Goal: Information Seeking & Learning: Learn about a topic

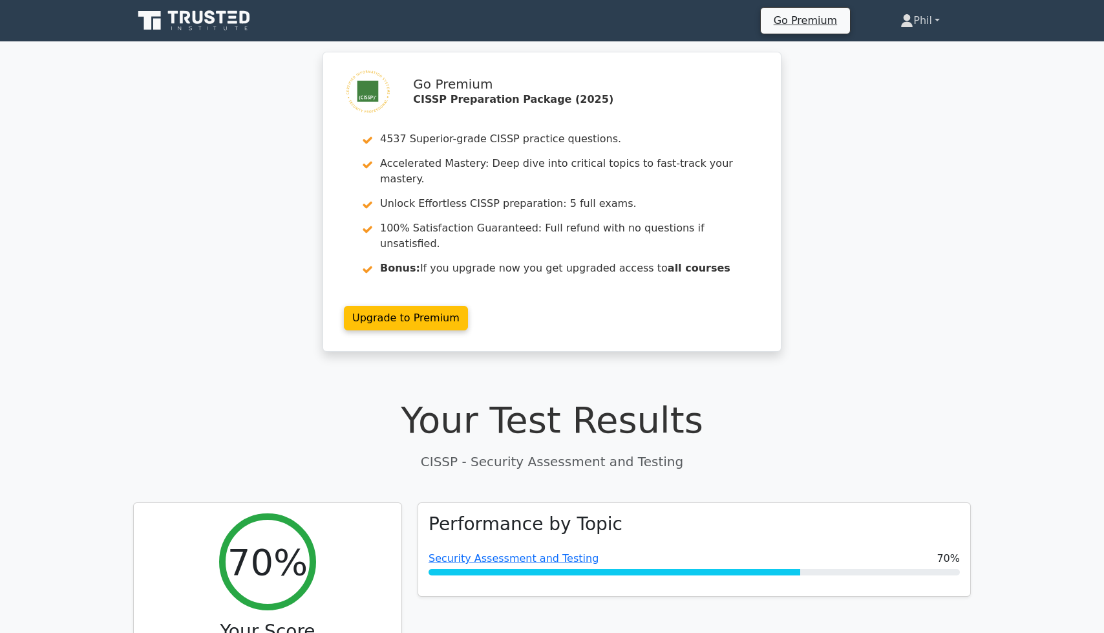
click at [942, 26] on link "Phil" at bounding box center [919, 21] width 101 height 26
click at [916, 52] on link "Profile" at bounding box center [921, 51] width 102 height 21
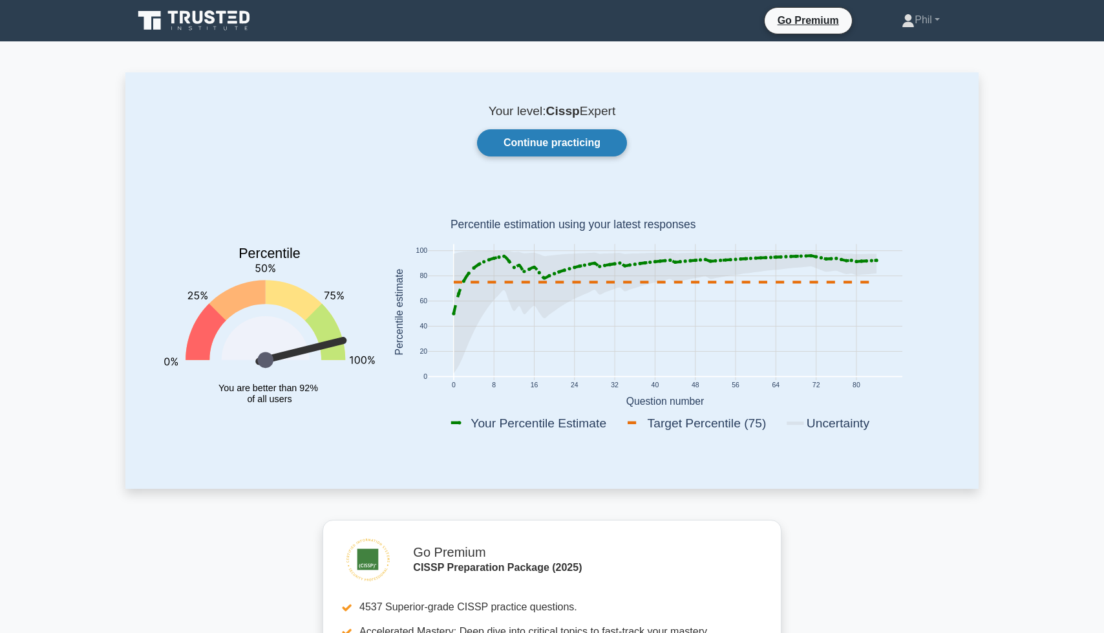
click at [515, 140] on link "Continue practicing" at bounding box center [552, 142] width 150 height 27
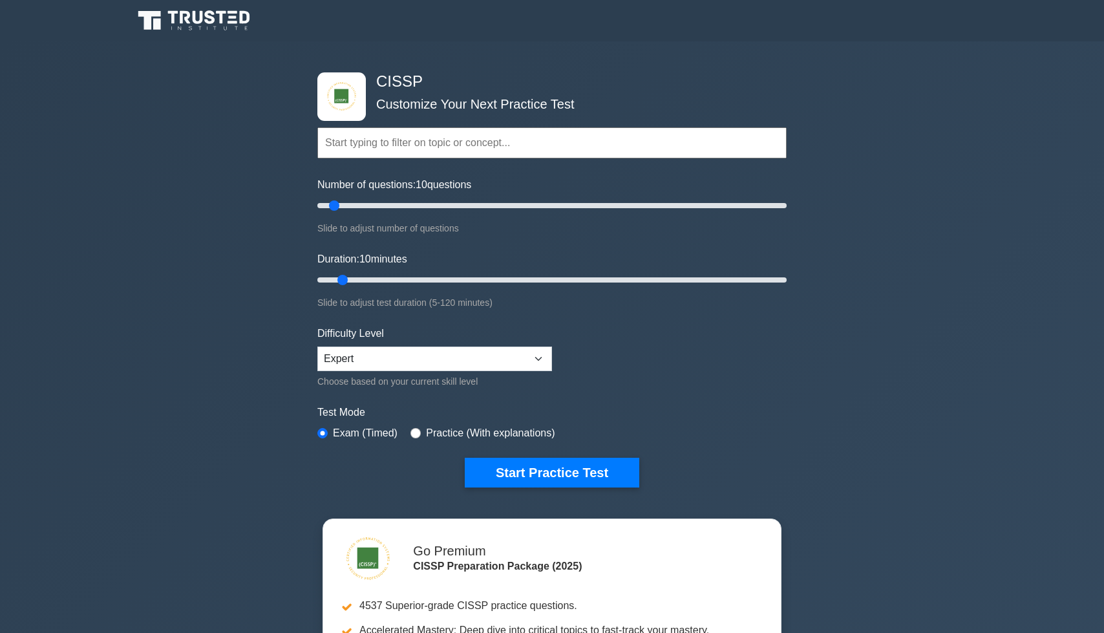
click at [392, 154] on input "text" at bounding box center [551, 142] width 469 height 31
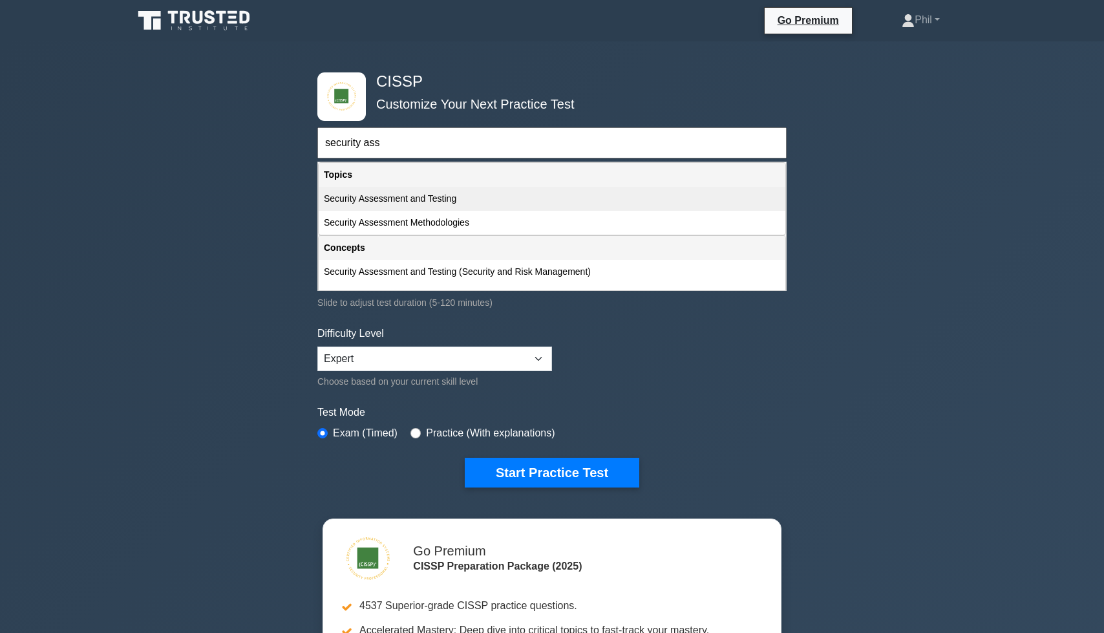
click at [407, 197] on div "Security Assessment and Testing" at bounding box center [552, 199] width 467 height 24
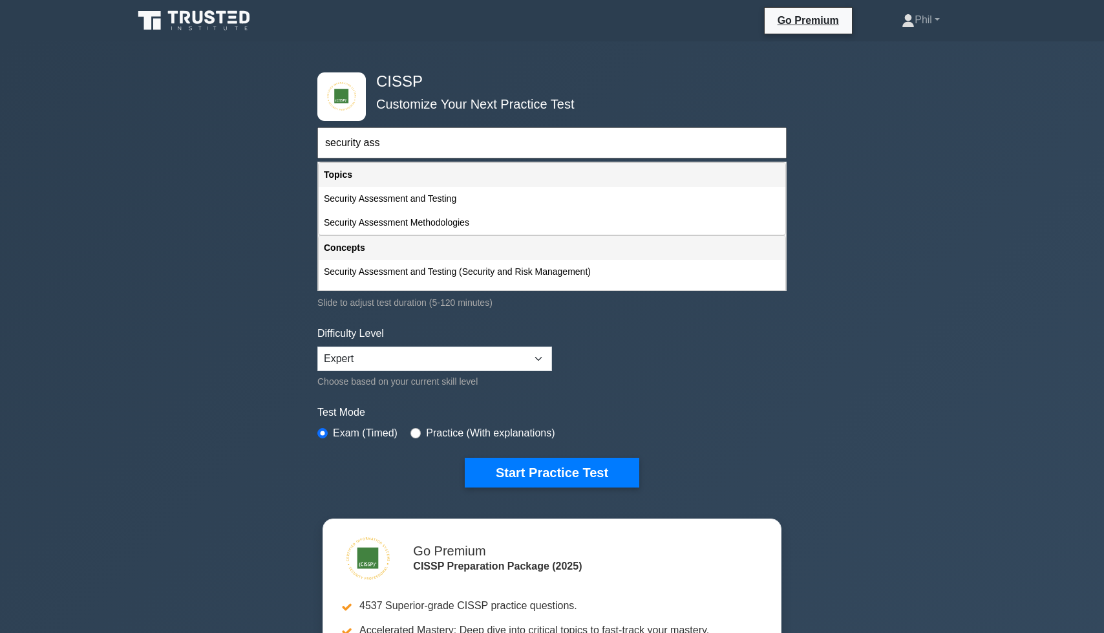
type input "Security Assessment and Testing"
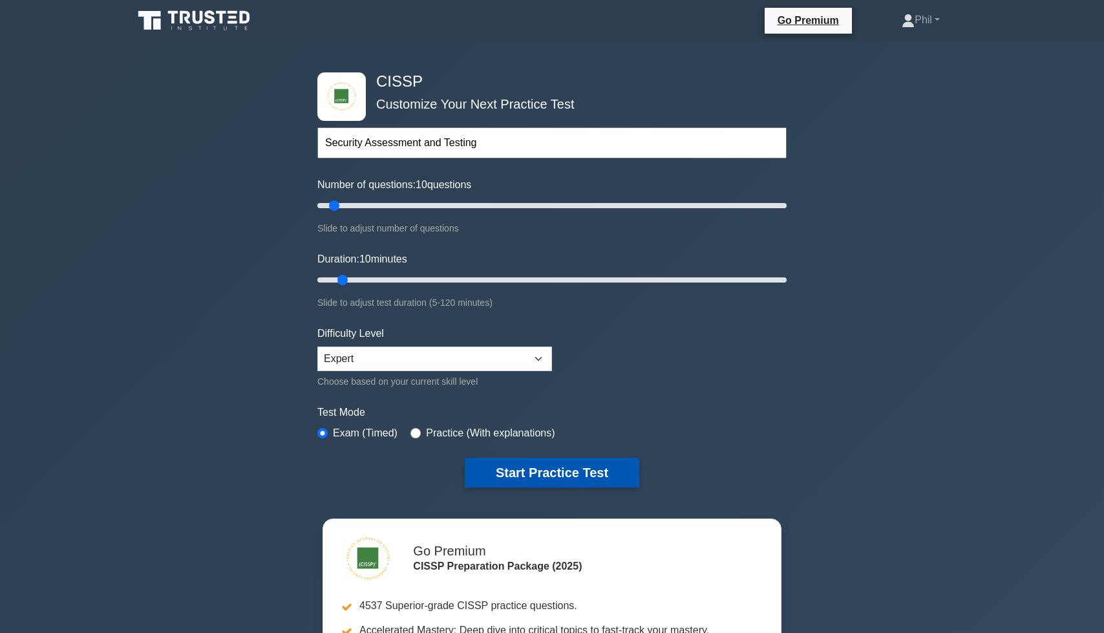
click at [553, 481] on button "Start Practice Test" at bounding box center [552, 473] width 175 height 30
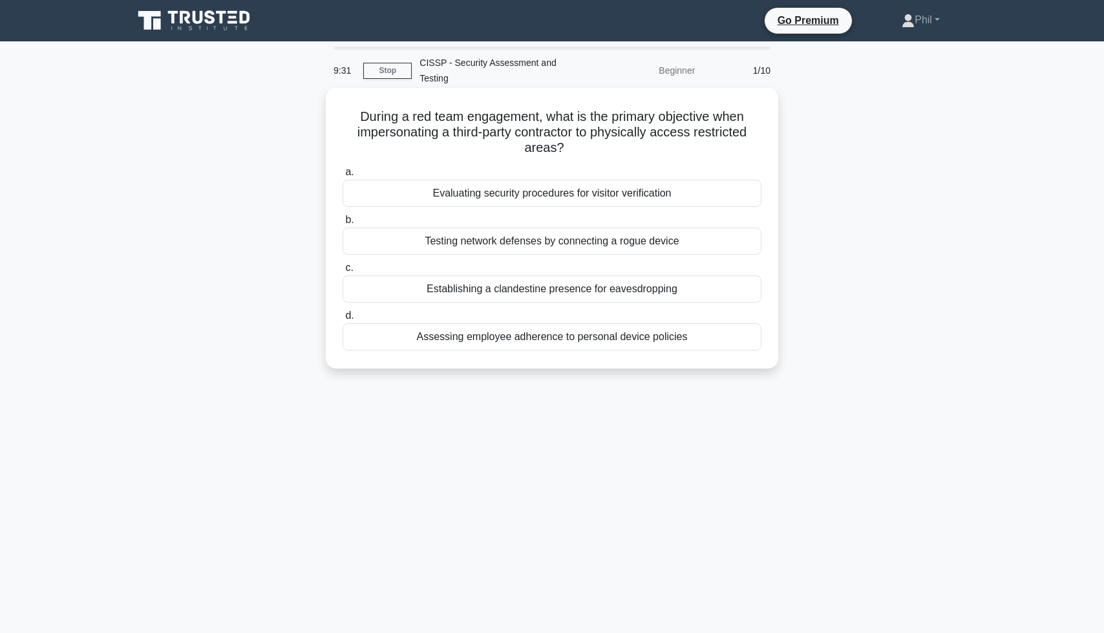
click at [667, 198] on div "Evaluating security procedures for visitor verification" at bounding box center [552, 193] width 419 height 27
click at [343, 176] on input "a. Evaluating security procedures for visitor verification" at bounding box center [343, 172] width 0 height 8
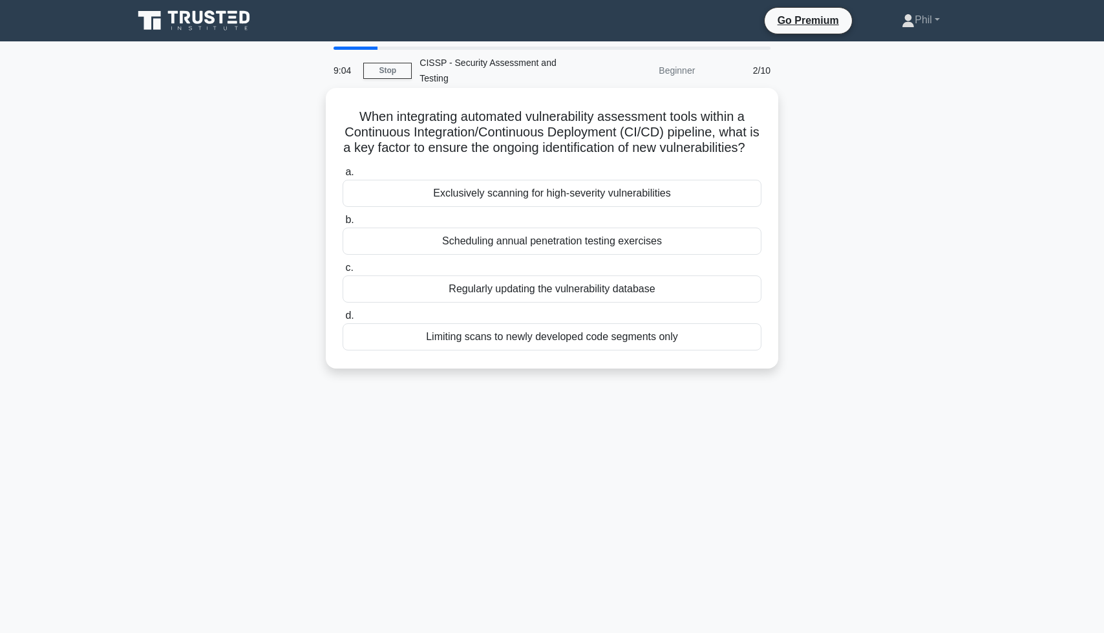
click at [666, 299] on div "Regularly updating the vulnerability database" at bounding box center [552, 288] width 419 height 27
click at [343, 272] on input "c. Regularly updating the vulnerability database" at bounding box center [343, 268] width 0 height 8
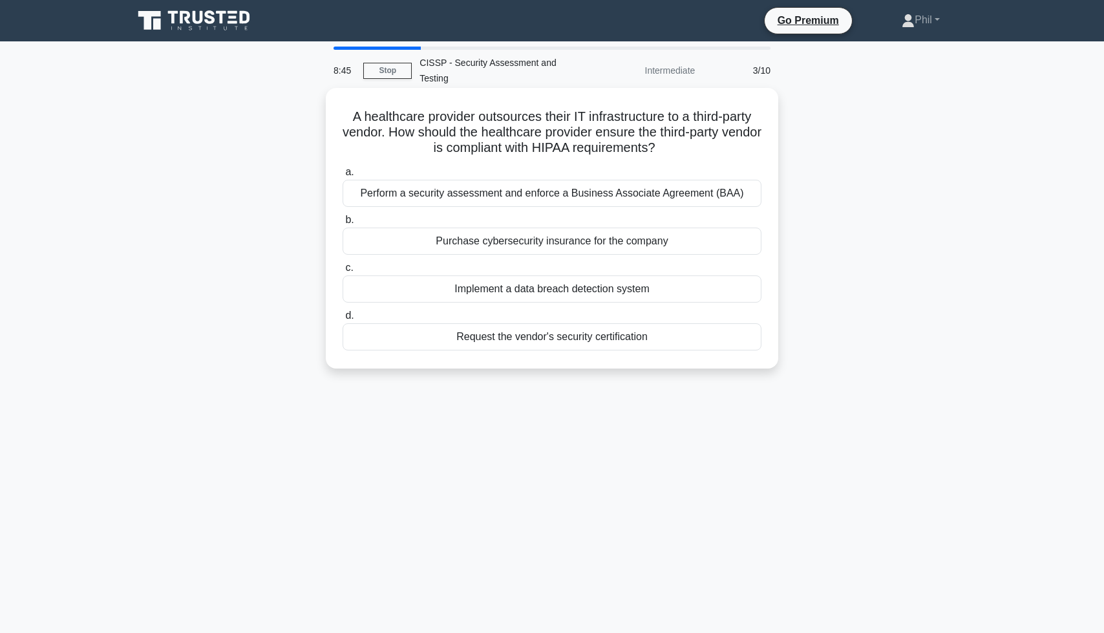
click at [558, 200] on div "Perform a security assessment and enforce a Business Associate Agreement (BAA)" at bounding box center [552, 193] width 419 height 27
click at [343, 176] on input "a. Perform a security assessment and enforce a Business Associate Agreement (BA…" at bounding box center [343, 172] width 0 height 8
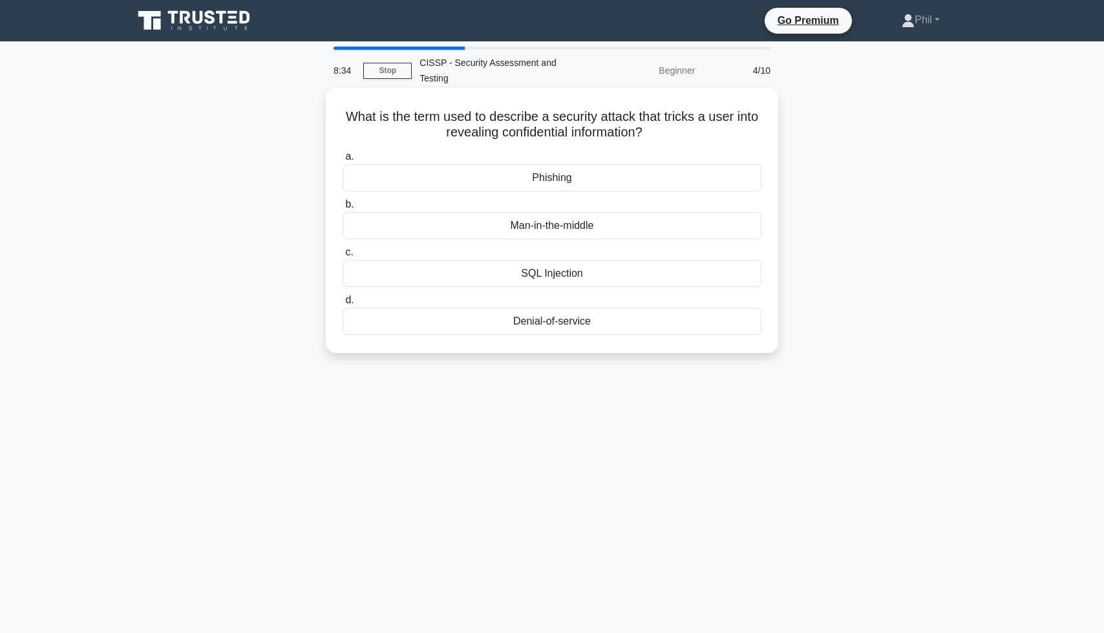
click at [610, 178] on div "Phishing" at bounding box center [552, 177] width 419 height 27
click at [343, 161] on input "a. Phishing" at bounding box center [343, 157] width 0 height 8
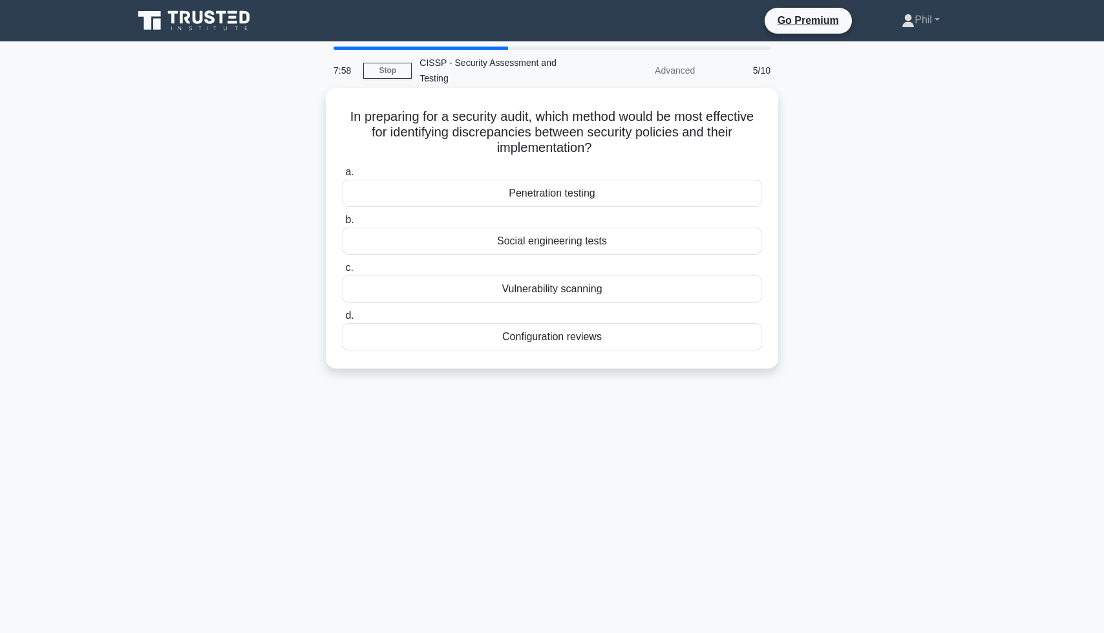
click at [710, 340] on div "Configuration reviews" at bounding box center [552, 336] width 419 height 27
click at [343, 320] on input "d. Configuration reviews" at bounding box center [343, 316] width 0 height 8
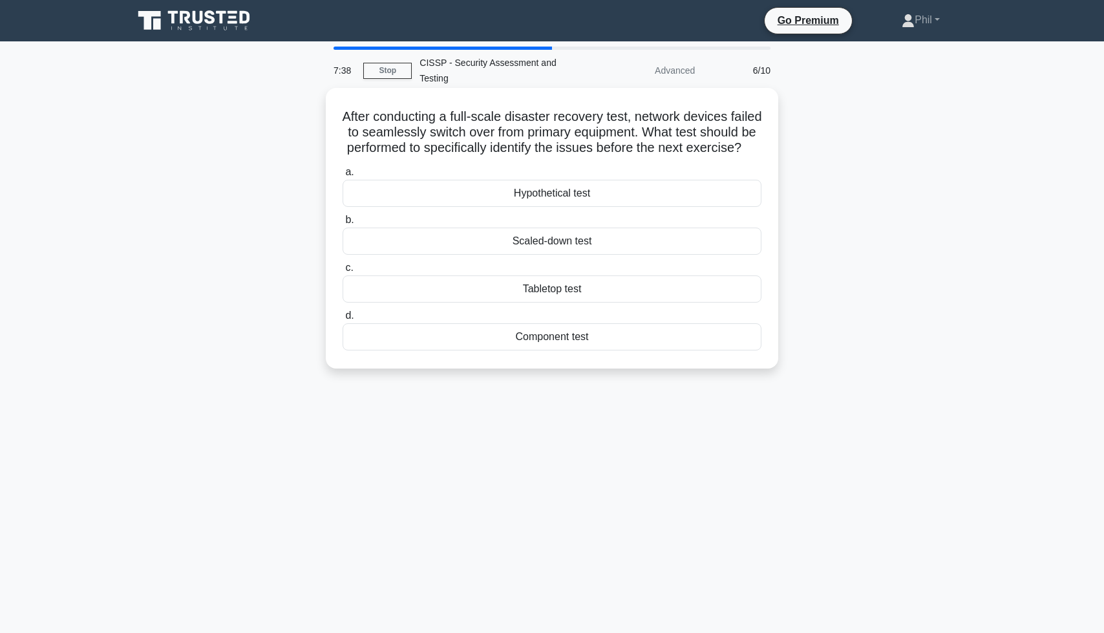
click at [692, 340] on div "Component test" at bounding box center [552, 336] width 419 height 27
click at [343, 320] on input "d. Component test" at bounding box center [343, 316] width 0 height 8
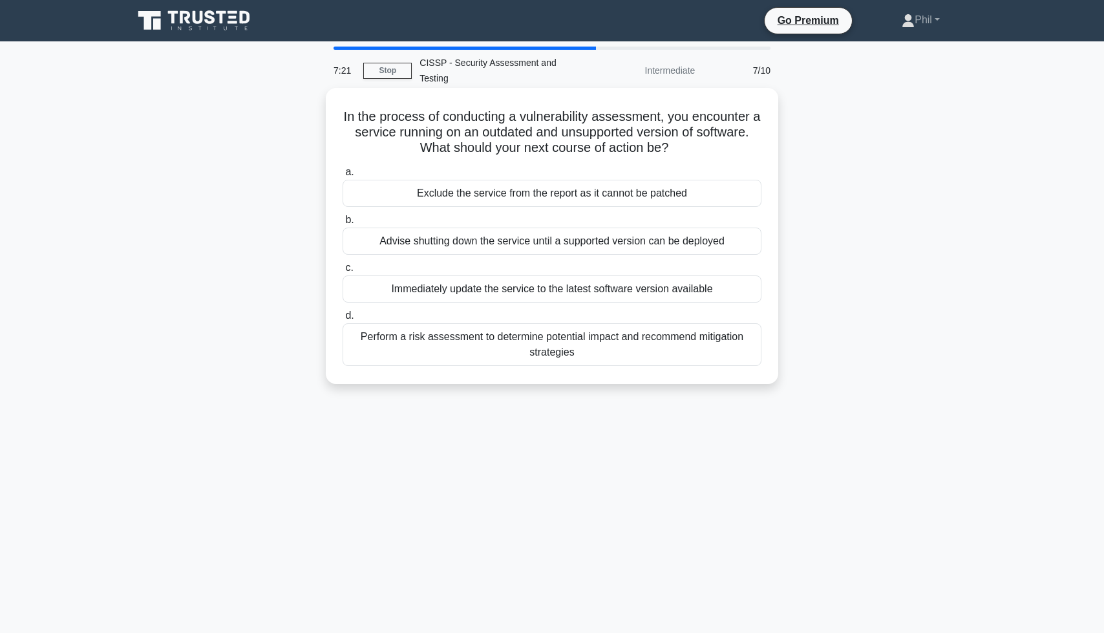
click at [735, 341] on div "Perform a risk assessment to determine potential impact and recommend mitigatio…" at bounding box center [552, 344] width 419 height 43
click at [343, 320] on input "d. Perform a risk assessment to determine potential impact and recommend mitiga…" at bounding box center [343, 316] width 0 height 8
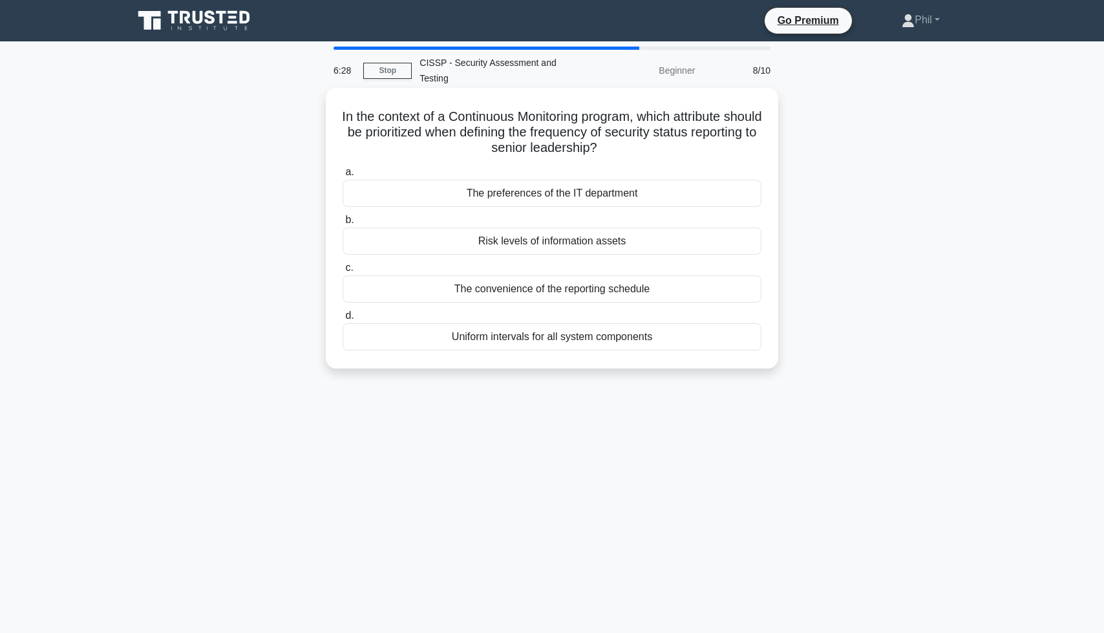
click at [636, 252] on div "Risk levels of information assets" at bounding box center [552, 241] width 419 height 27
click at [343, 224] on input "b. Risk levels of information assets" at bounding box center [343, 220] width 0 height 8
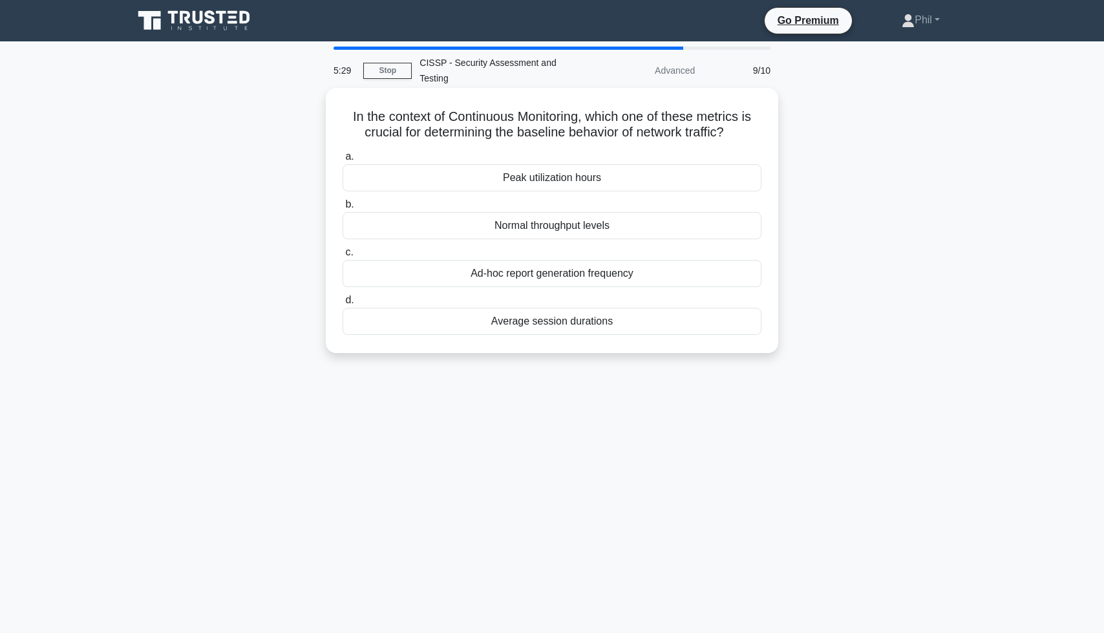
click at [630, 226] on div "Normal throughput levels" at bounding box center [552, 225] width 419 height 27
click at [343, 209] on input "b. Normal throughput levels" at bounding box center [343, 204] width 0 height 8
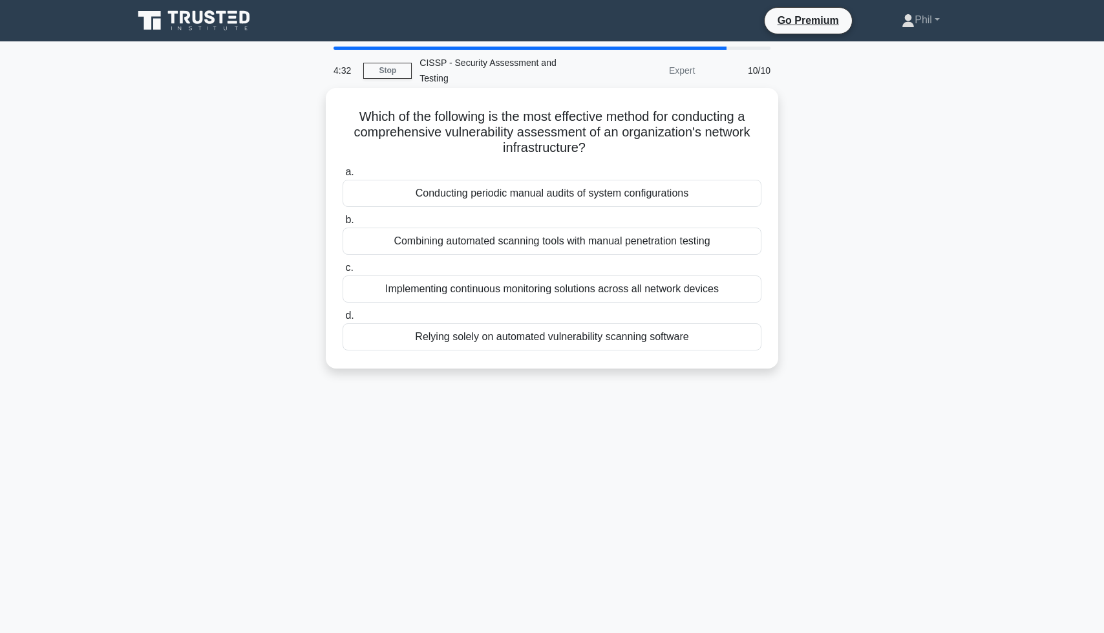
click at [667, 177] on label "a. Conducting periodic manual audits of system configurations" at bounding box center [552, 185] width 419 height 43
click at [343, 176] on input "a. Conducting periodic manual audits of system configurations" at bounding box center [343, 172] width 0 height 8
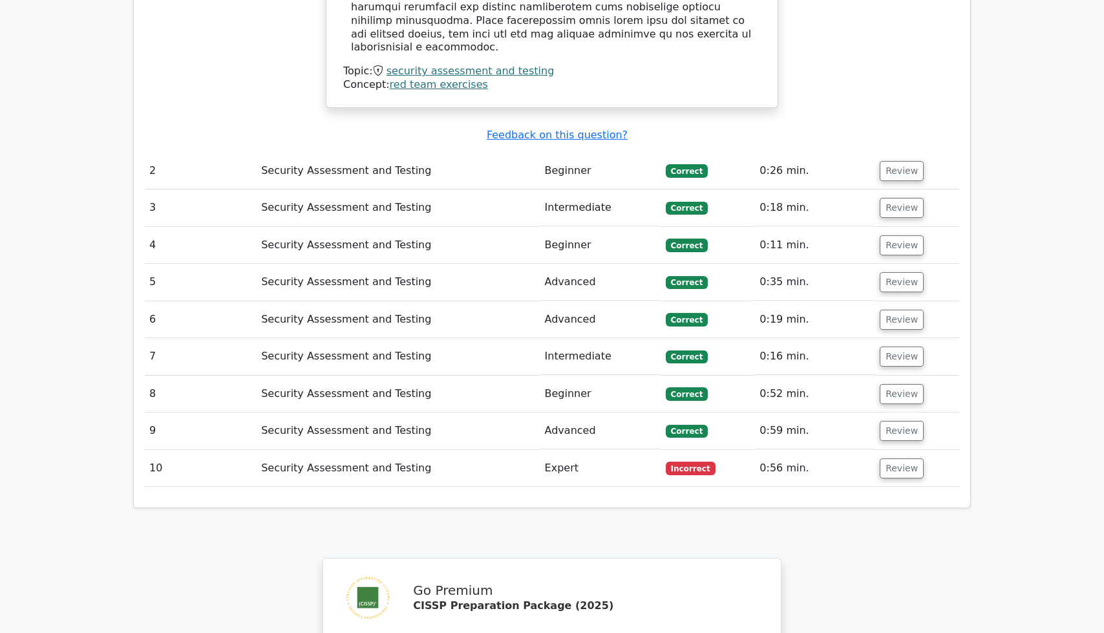
scroll to position [1289, 0]
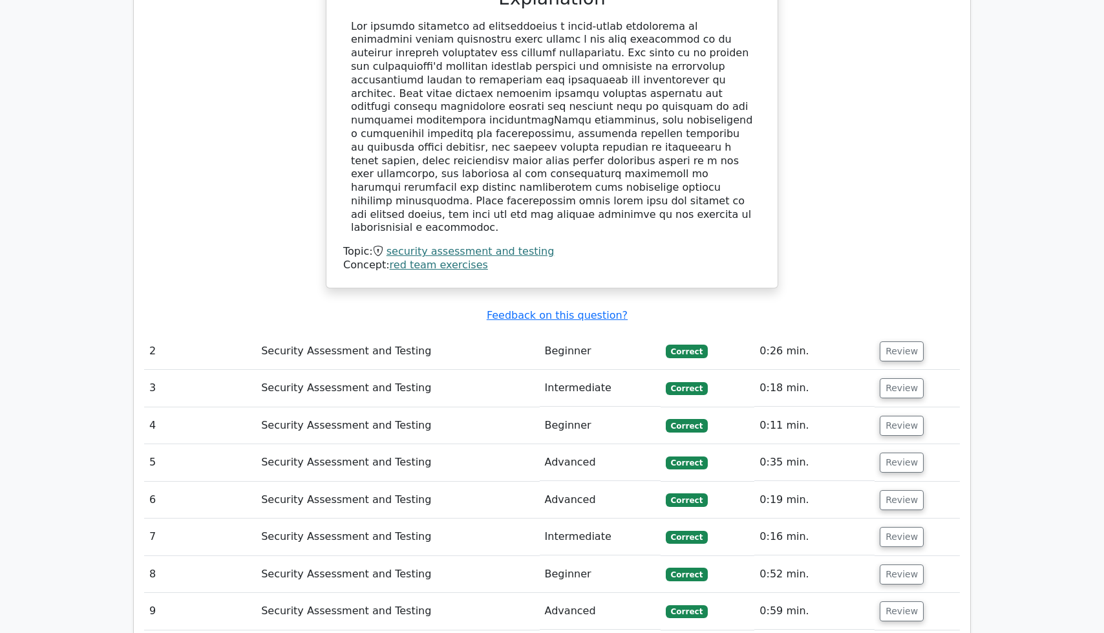
drag, startPoint x: 899, startPoint y: 591, endPoint x: 888, endPoint y: 569, distance: 24.9
drag, startPoint x: 906, startPoint y: 590, endPoint x: 897, endPoint y: 575, distance: 17.4
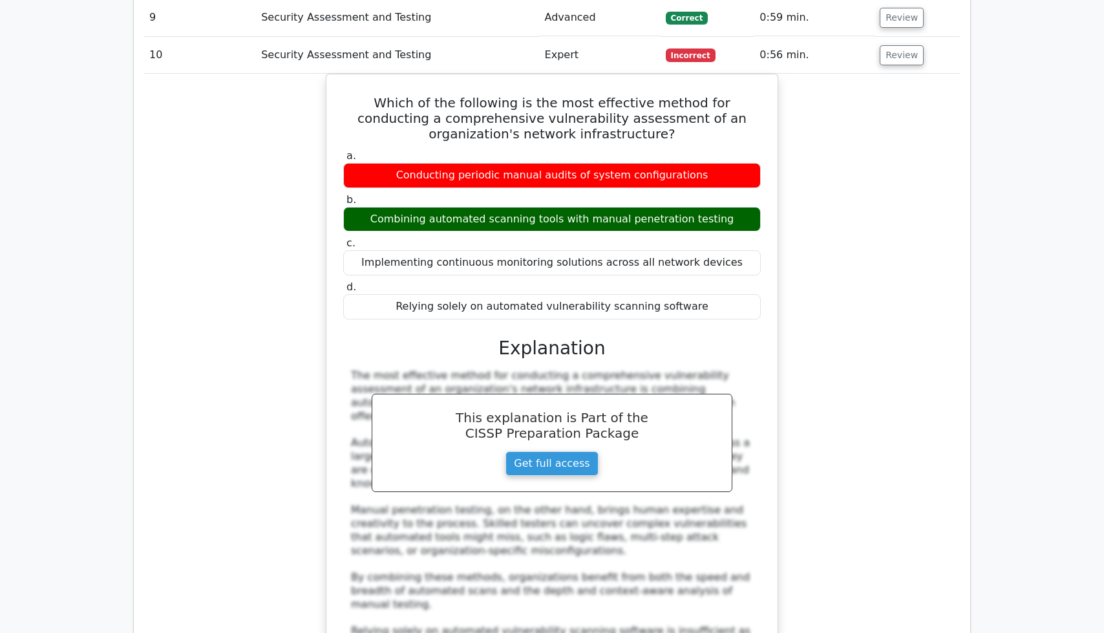
scroll to position [1852, 0]
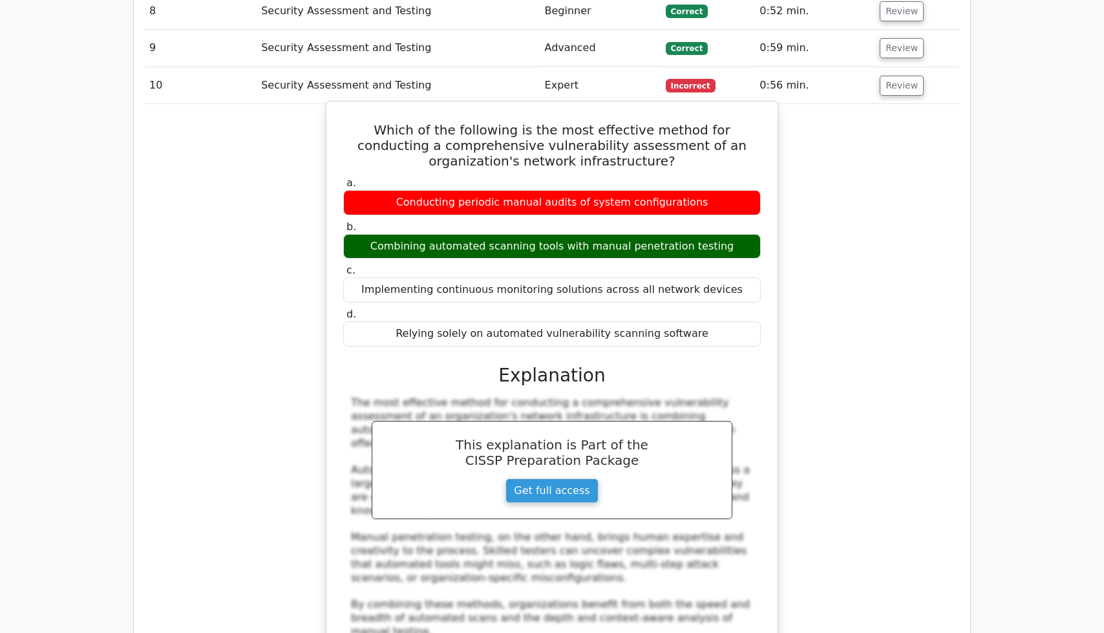
drag, startPoint x: 354, startPoint y: 72, endPoint x: 703, endPoint y: 281, distance: 407.0
click at [703, 281] on div "Which of the following is the most effective method for conducting a comprehens…" at bounding box center [552, 484] width 441 height 754
copy div "Which of the following is the most effective method for conducting a comprehens…"
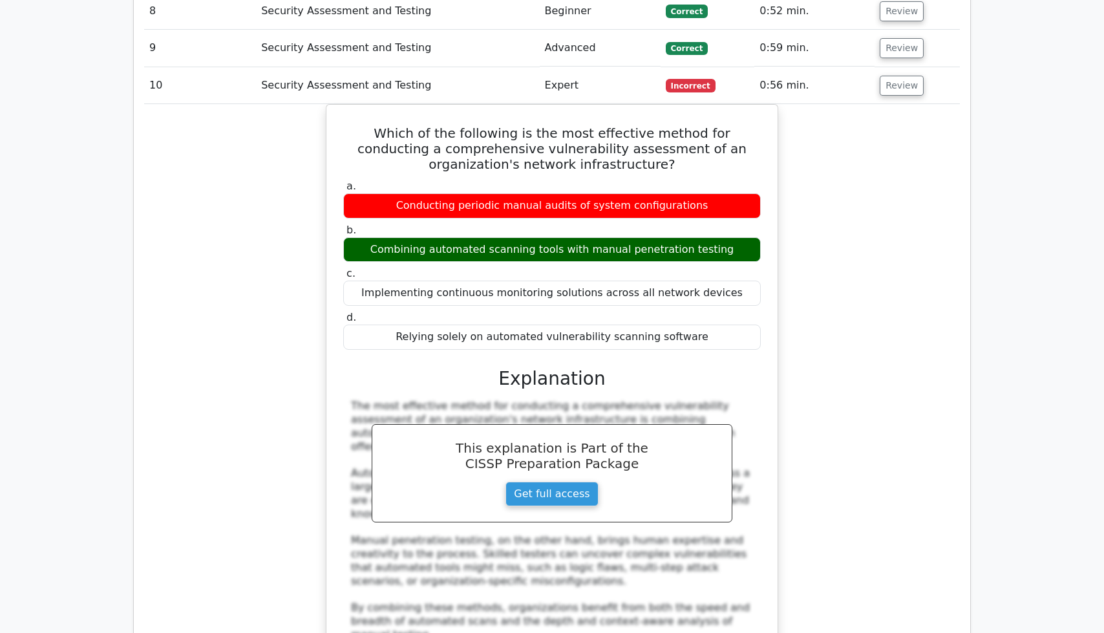
click at [826, 257] on div "Which of the following is the most effective method for conducting a comprehens…" at bounding box center [552, 494] width 816 height 781
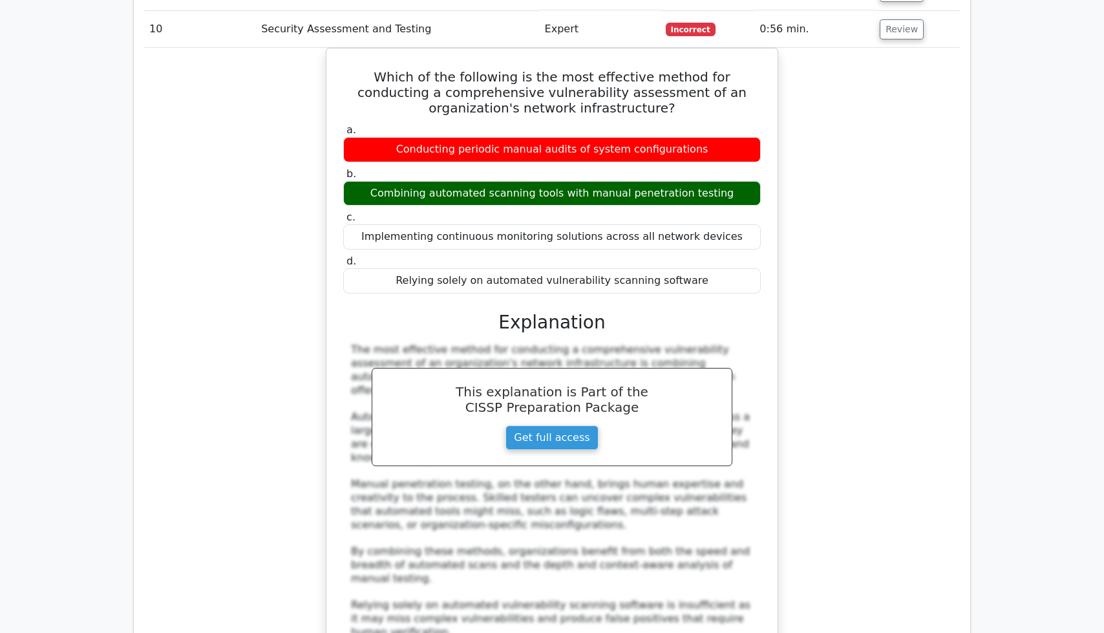
scroll to position [1656, 0]
